Goal: Use online tool/utility: Utilize a website feature to perform a specific function

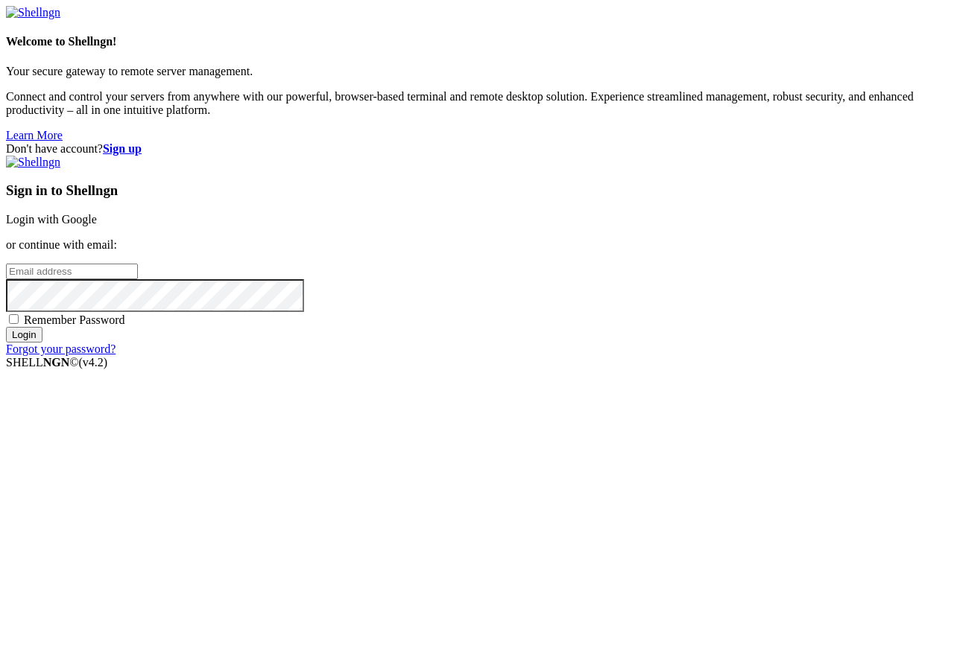
click at [97, 226] on link "Login with Google" at bounding box center [51, 219] width 91 height 13
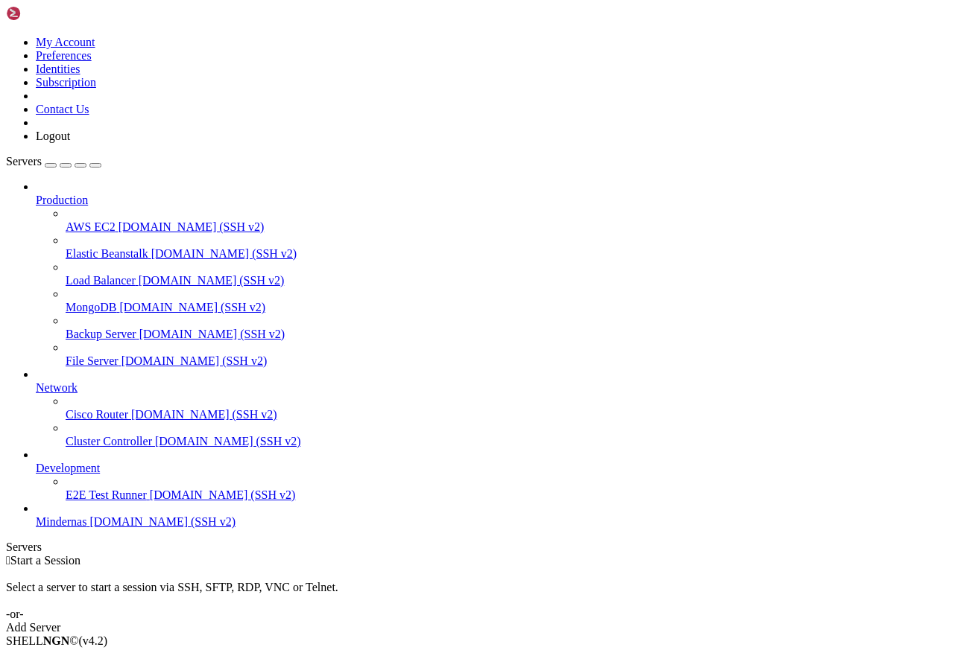
click at [75, 528] on span "Mindernas" at bounding box center [61, 522] width 51 height 13
click at [62, 528] on span "Mindernas" at bounding box center [61, 522] width 51 height 13
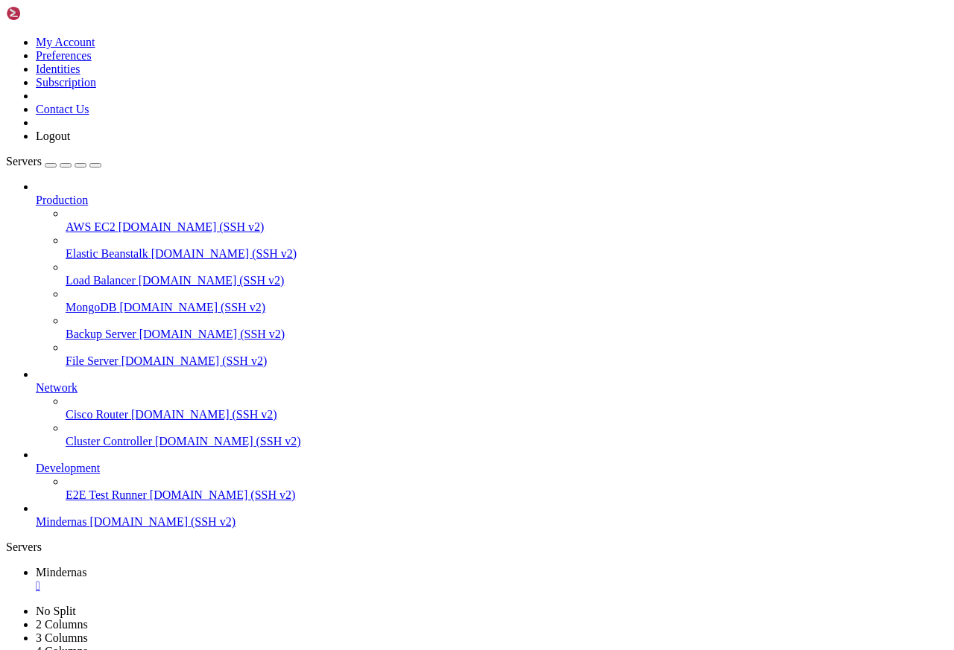
scroll to position [2012, 0]
